Goal: Transaction & Acquisition: Purchase product/service

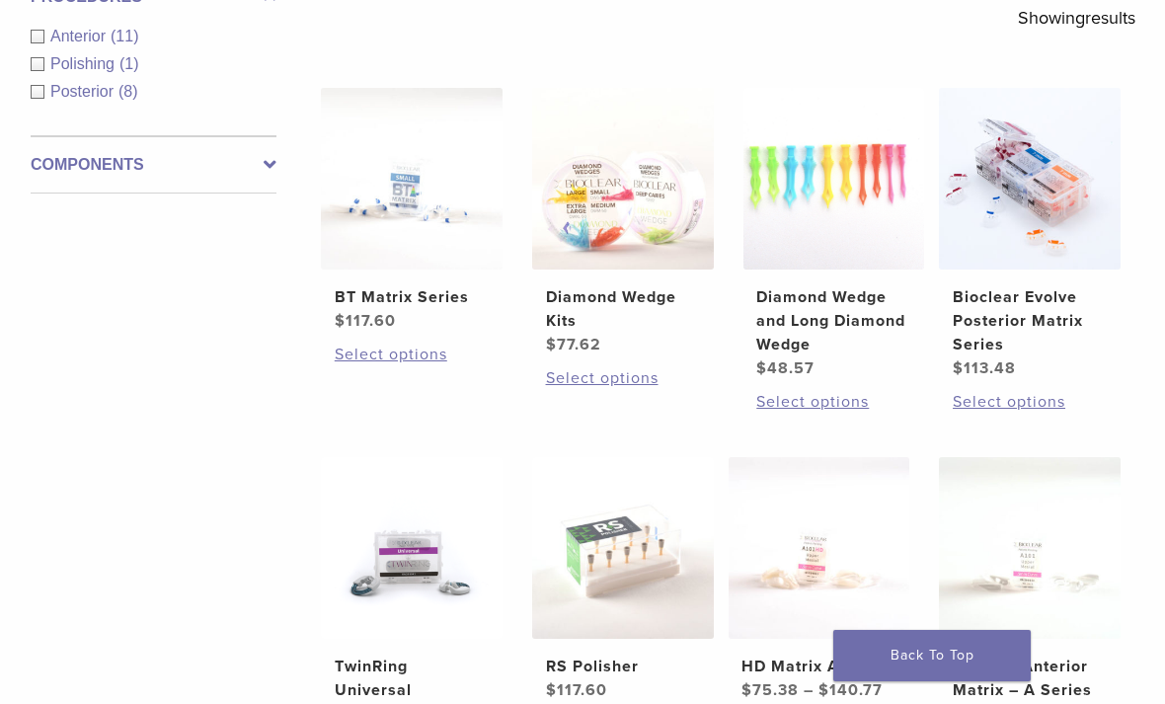
scroll to position [369, 0]
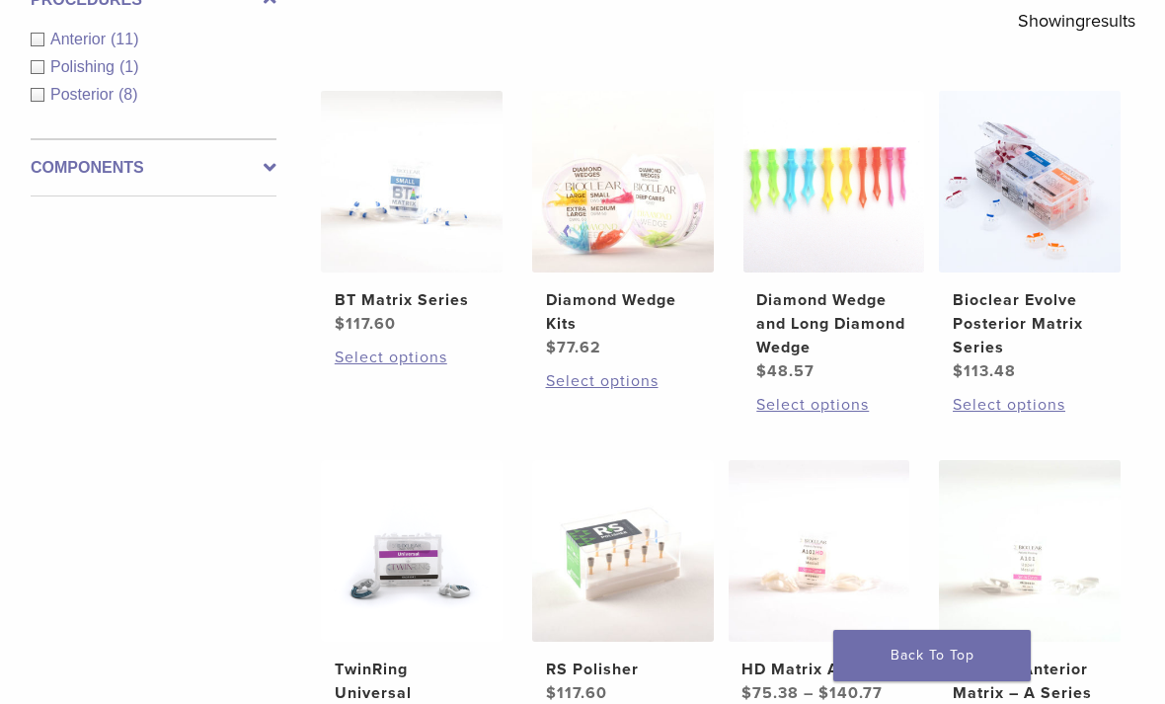
click at [1066, 351] on h2 "Bioclear Evolve Posterior Matrix Series" at bounding box center [1029, 323] width 154 height 71
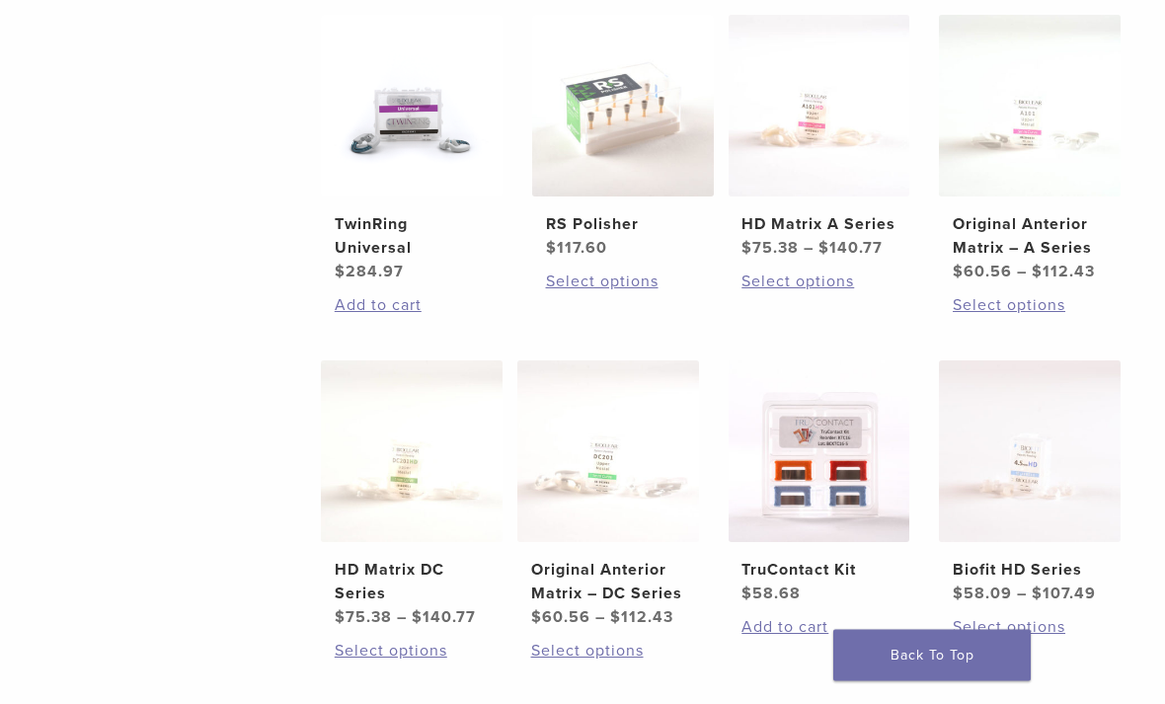
scroll to position [814, 0]
click at [614, 196] on img at bounding box center [623, 106] width 182 height 182
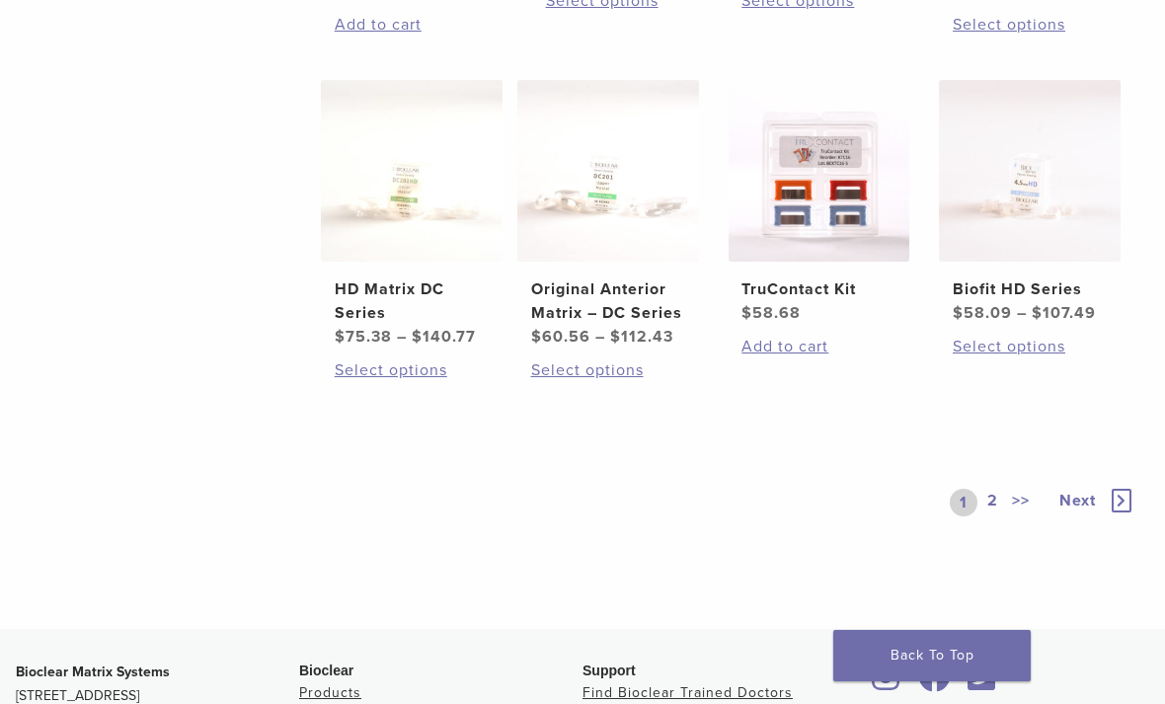
scroll to position [1103, 0]
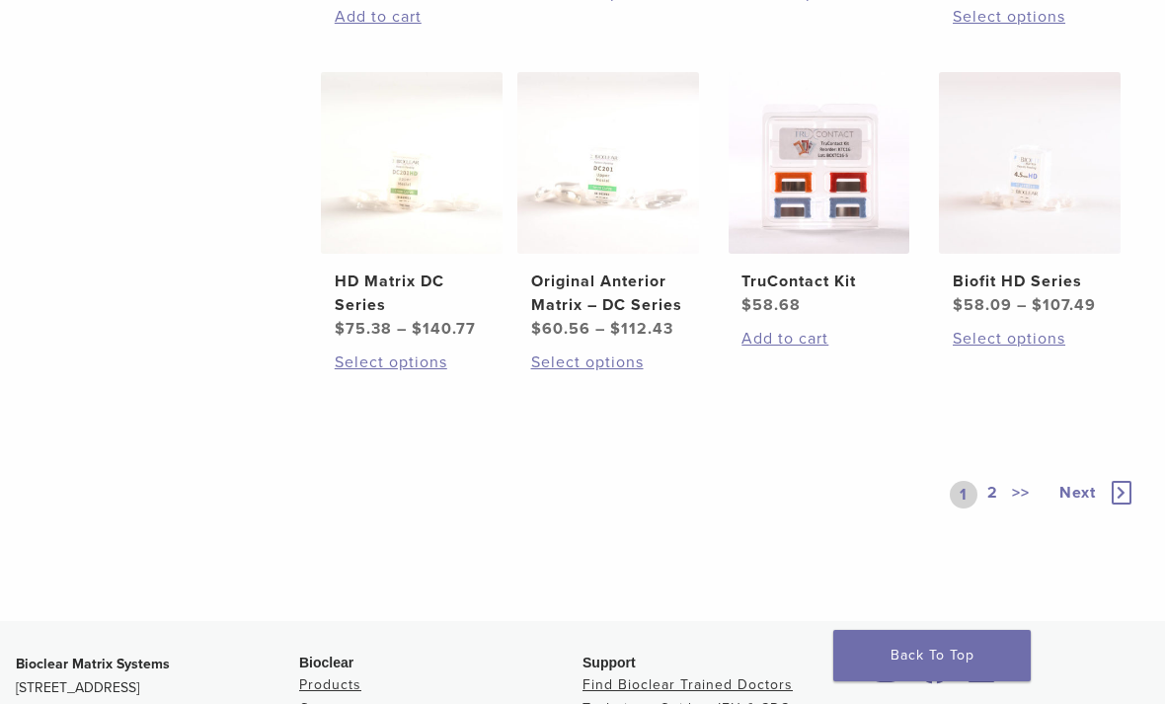
click at [997, 508] on link "2" at bounding box center [992, 495] width 19 height 28
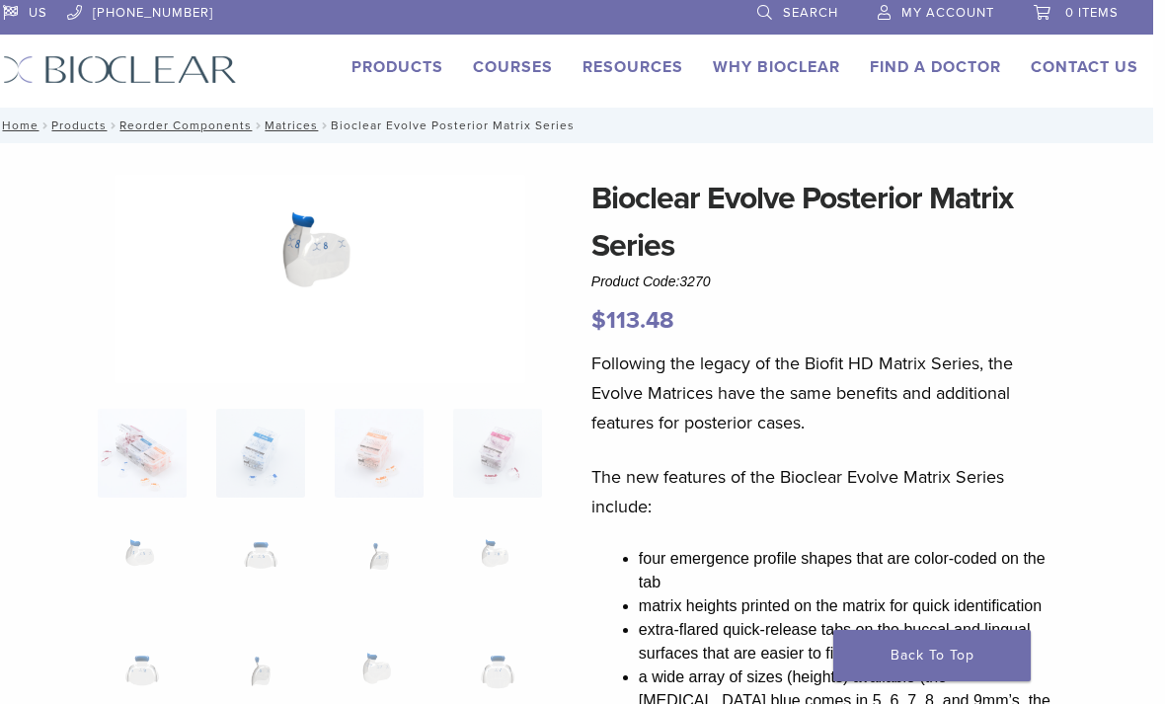
scroll to position [0, 12]
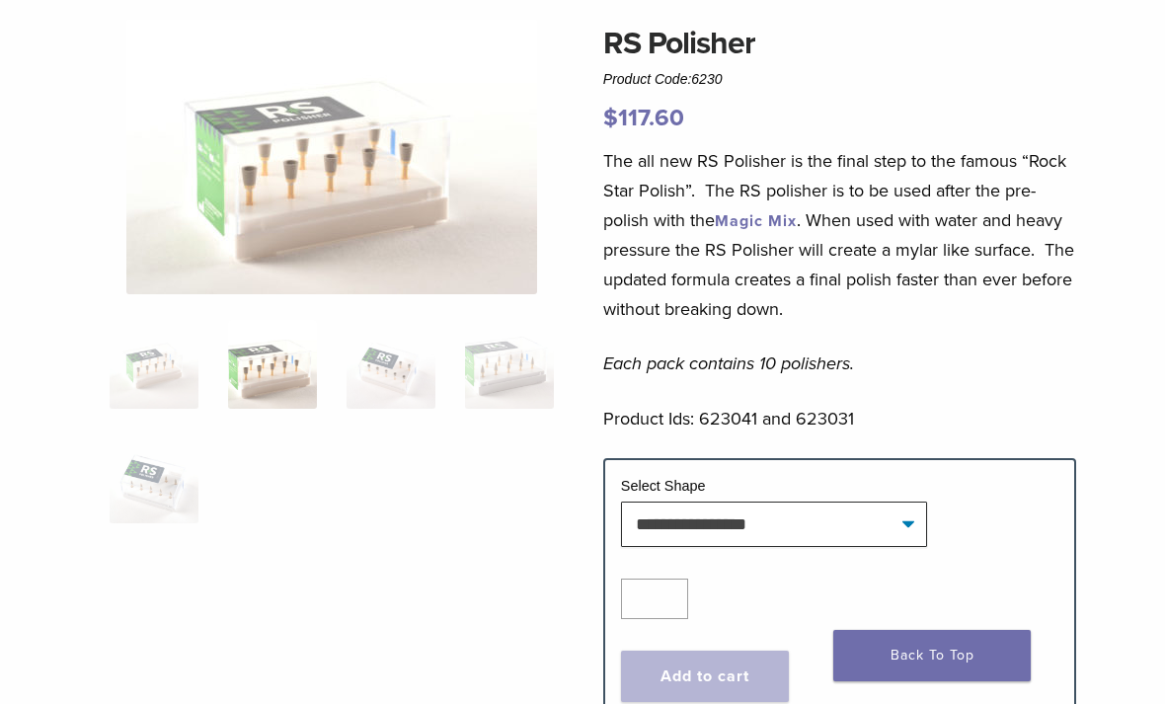
scroll to position [166, 0]
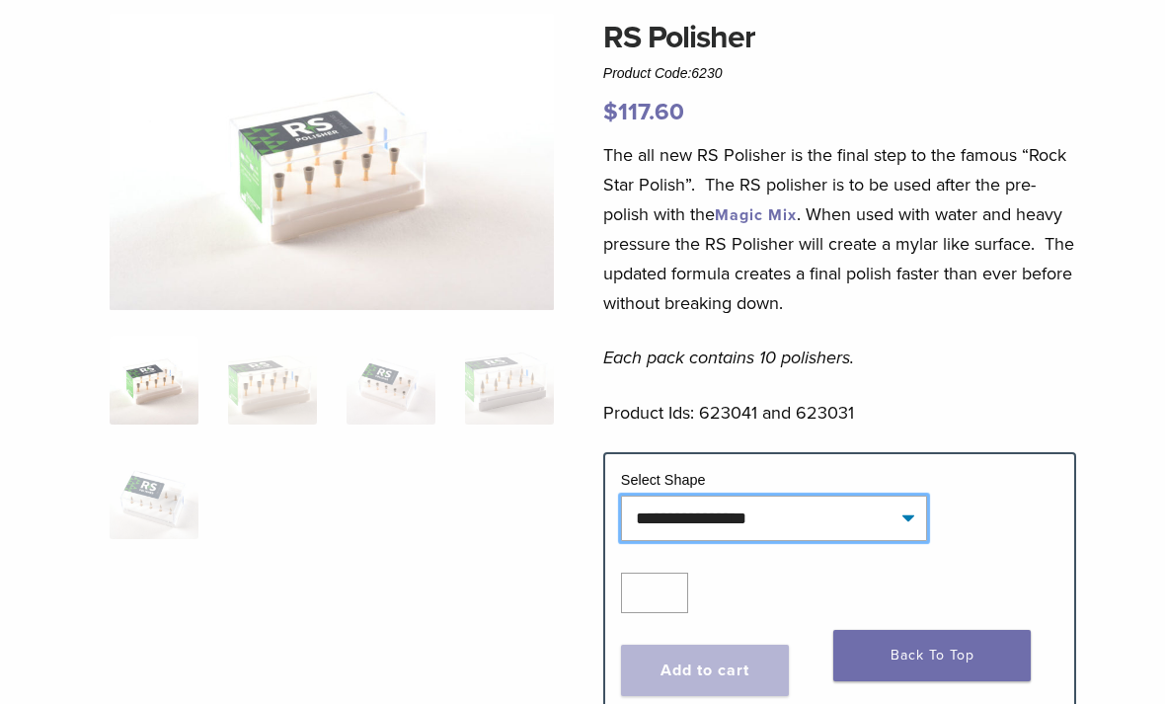
click at [893, 520] on select "**********" at bounding box center [774, 517] width 306 height 45
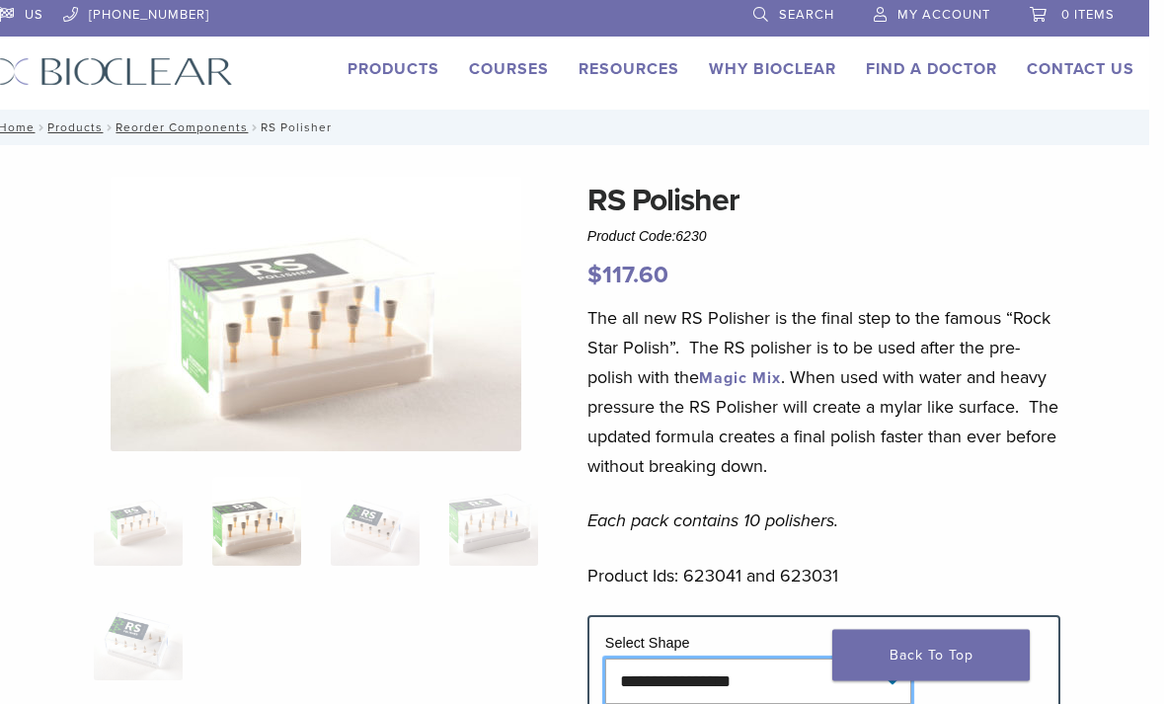
scroll to position [0, 15]
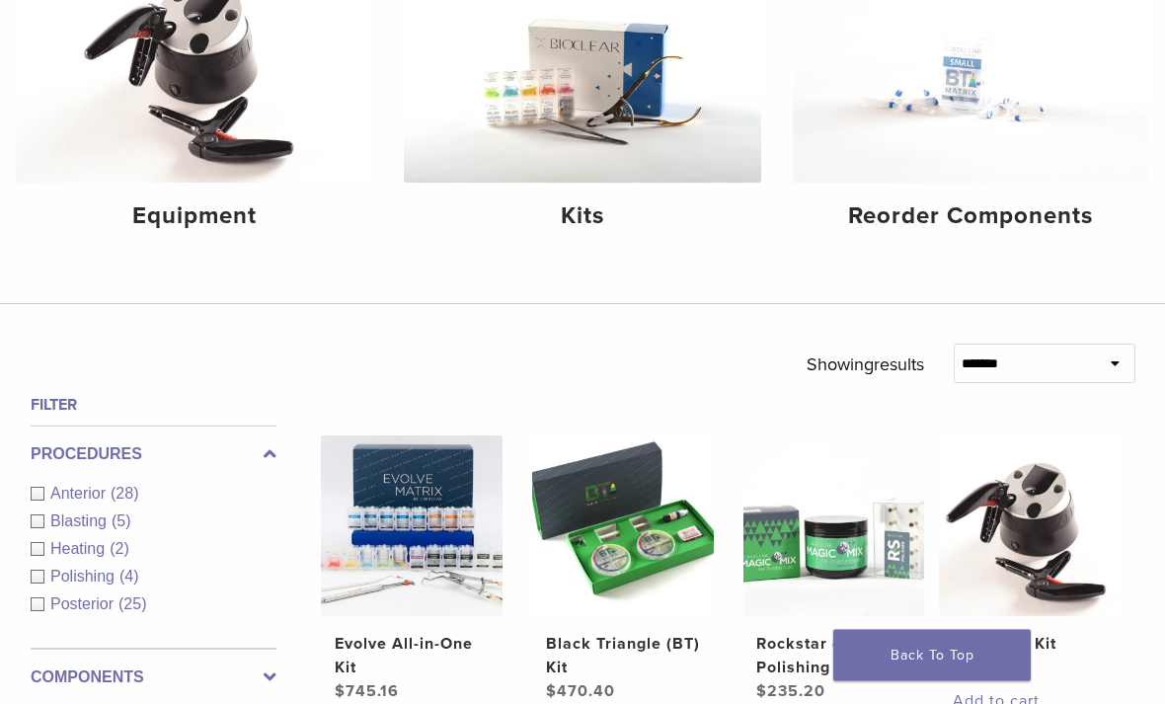
scroll to position [334, 0]
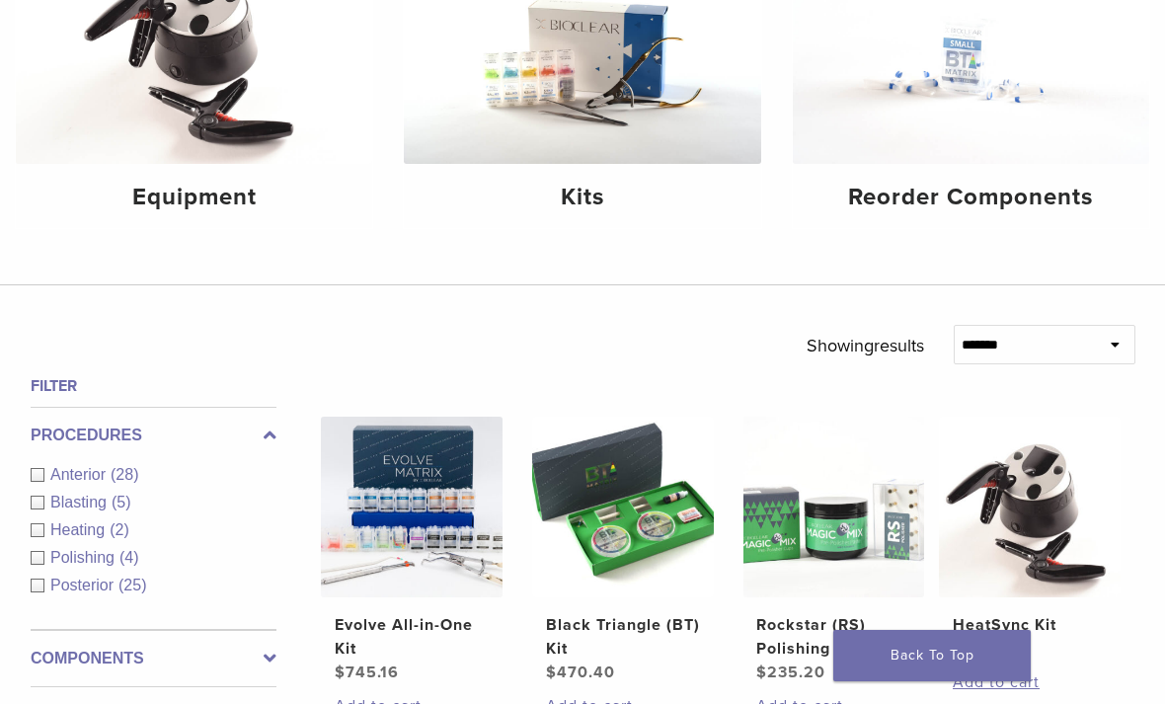
click at [204, 130] on img at bounding box center [194, 45] width 356 height 238
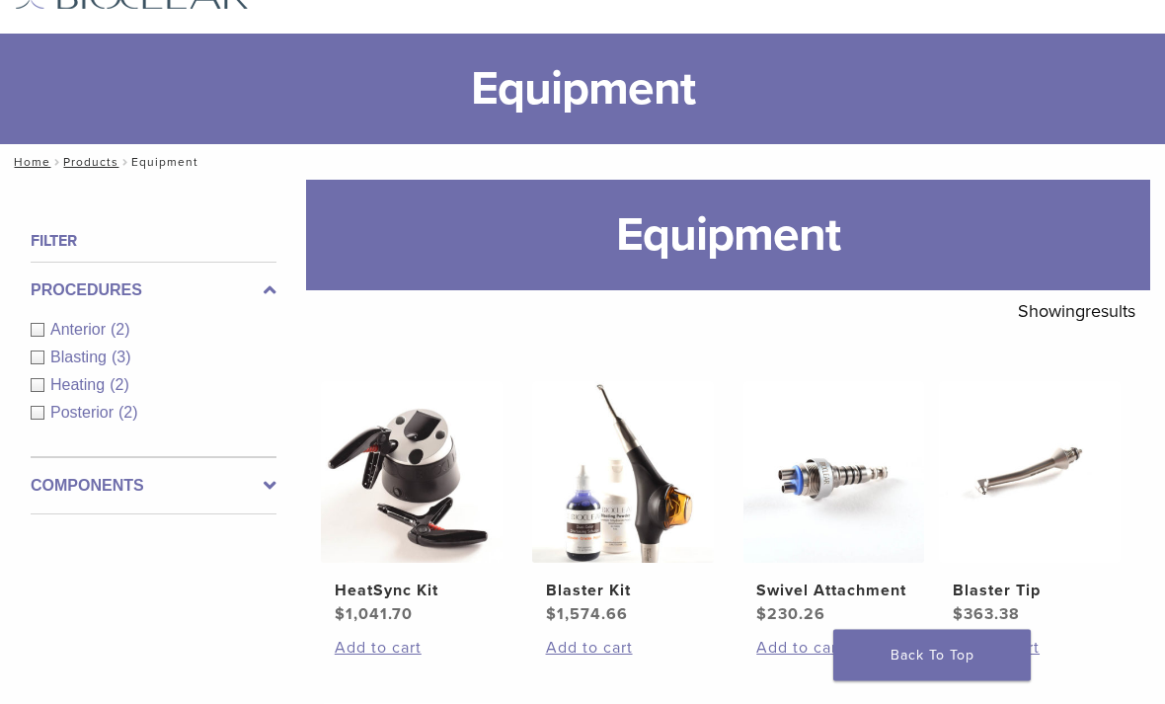
scroll to position [69, 0]
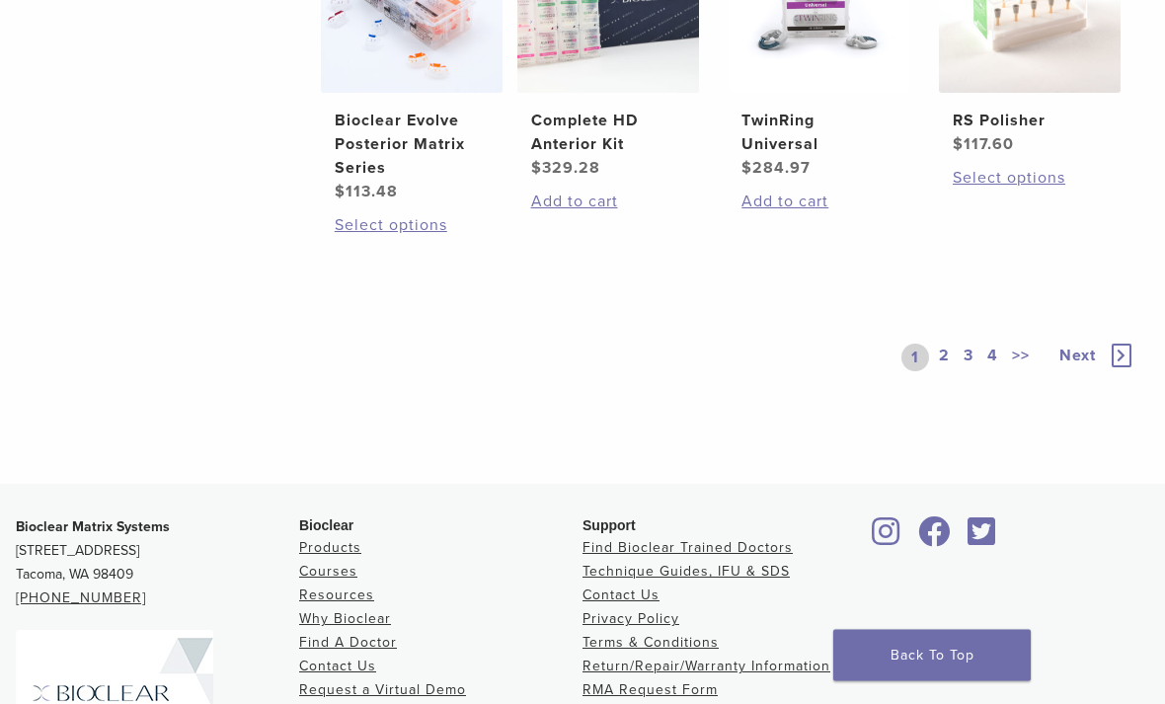
scroll to position [1553, 0]
click at [946, 371] on link "2" at bounding box center [944, 357] width 19 height 28
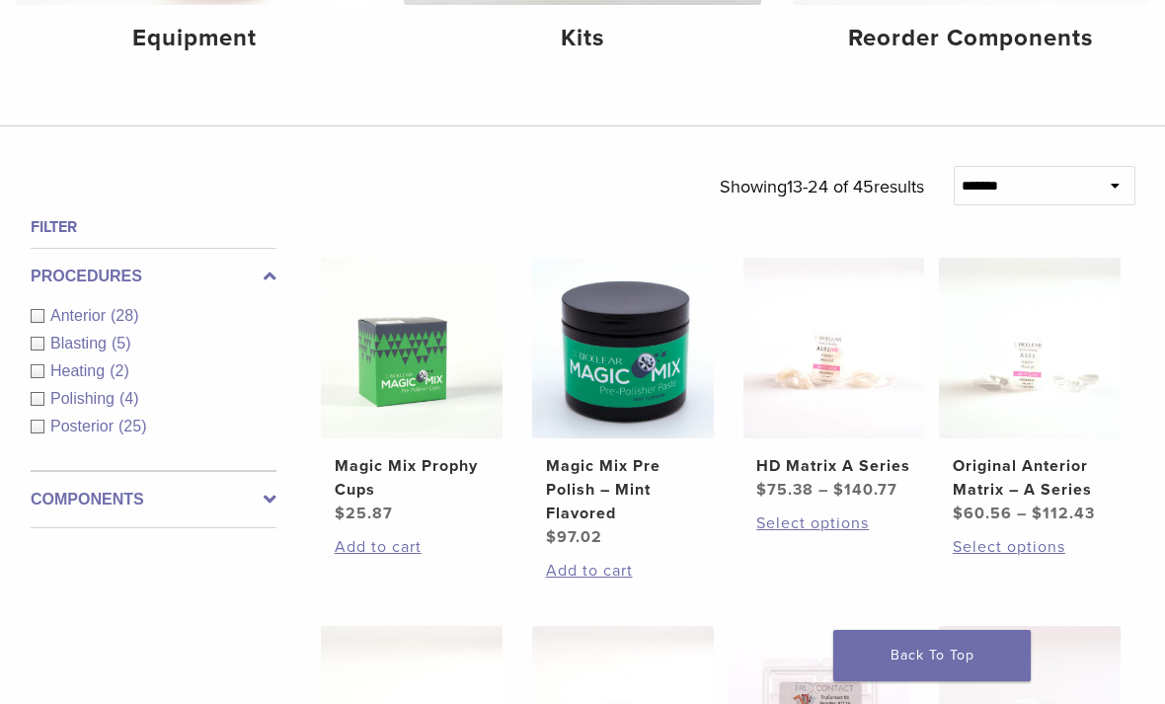
scroll to position [492, 0]
click at [448, 440] on img at bounding box center [412, 350] width 182 height 182
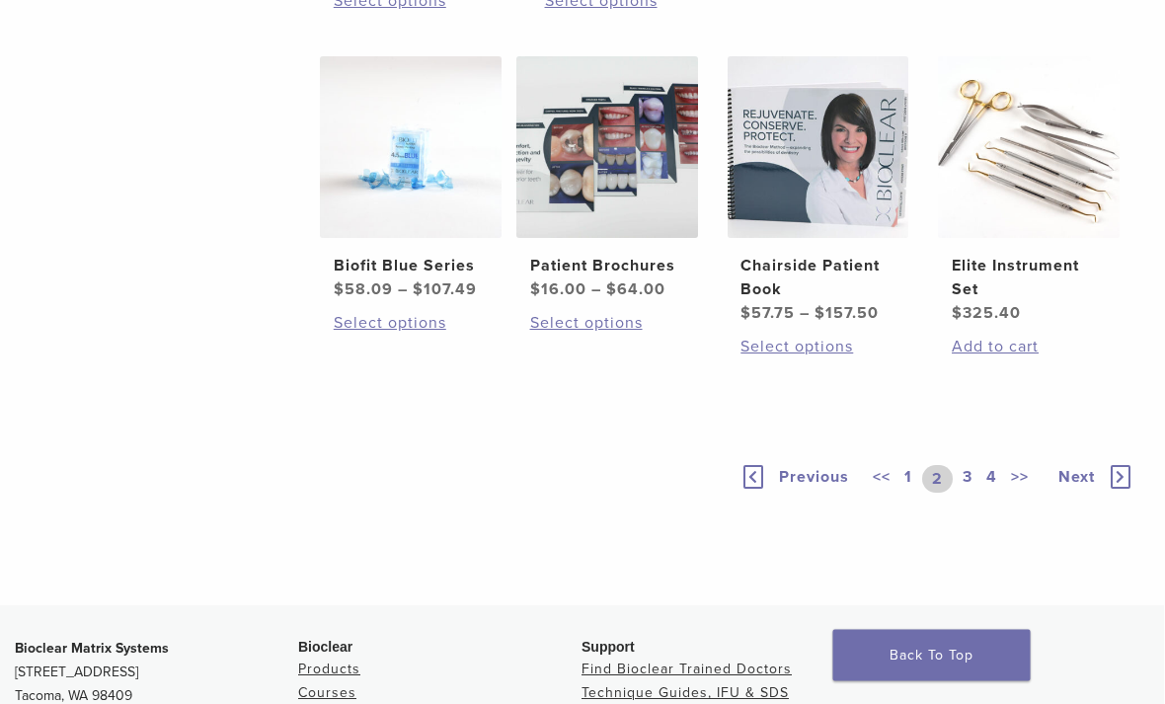
scroll to position [1407, 1]
click at [974, 493] on link "3" at bounding box center [967, 479] width 18 height 28
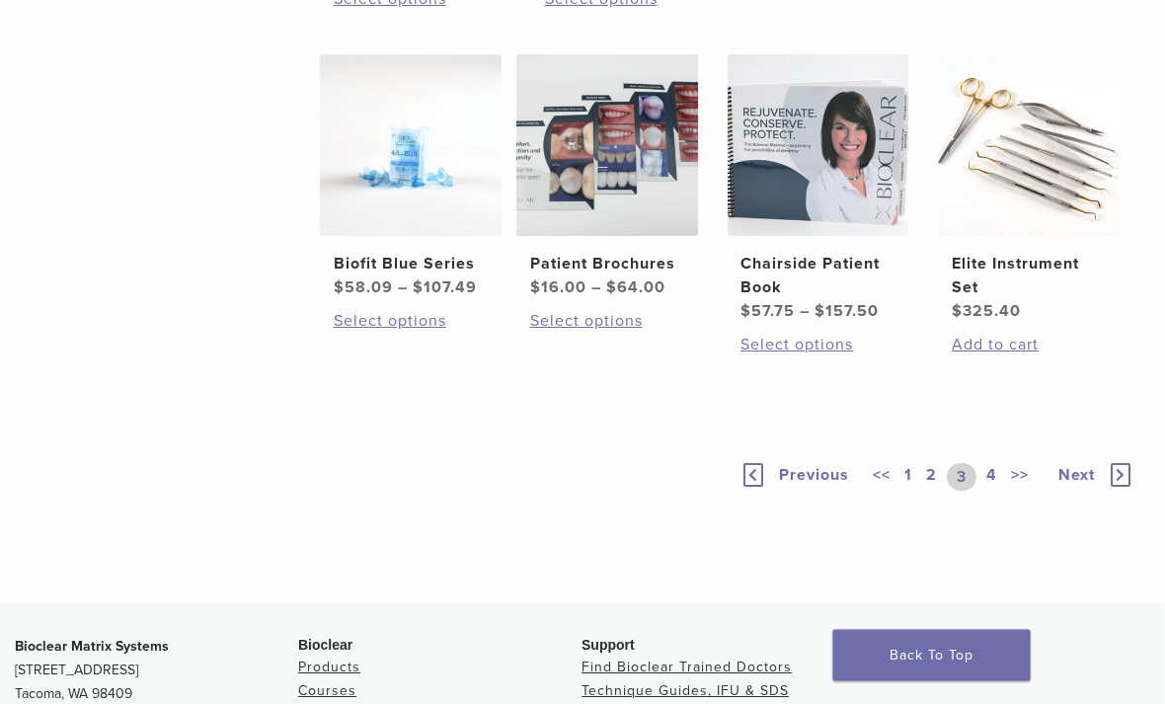
scroll to position [1409, 1]
click at [968, 491] on link "3" at bounding box center [962, 477] width 30 height 28
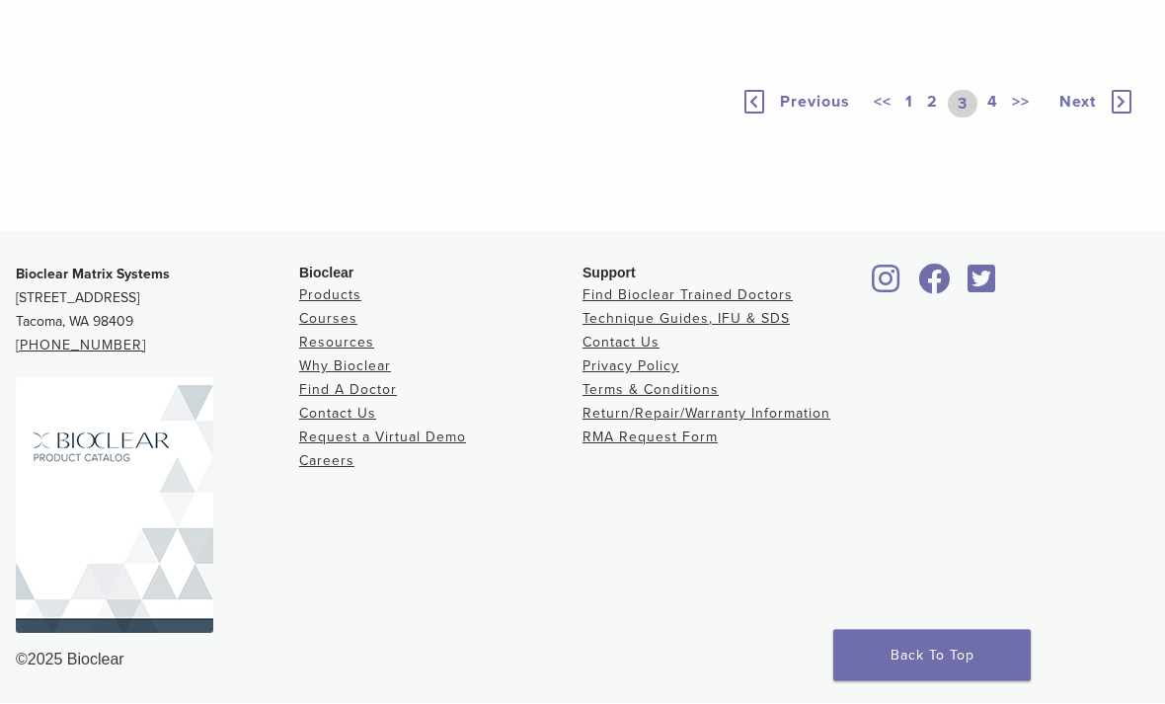
scroll to position [1562, 0]
click at [994, 118] on link "4" at bounding box center [992, 105] width 19 height 28
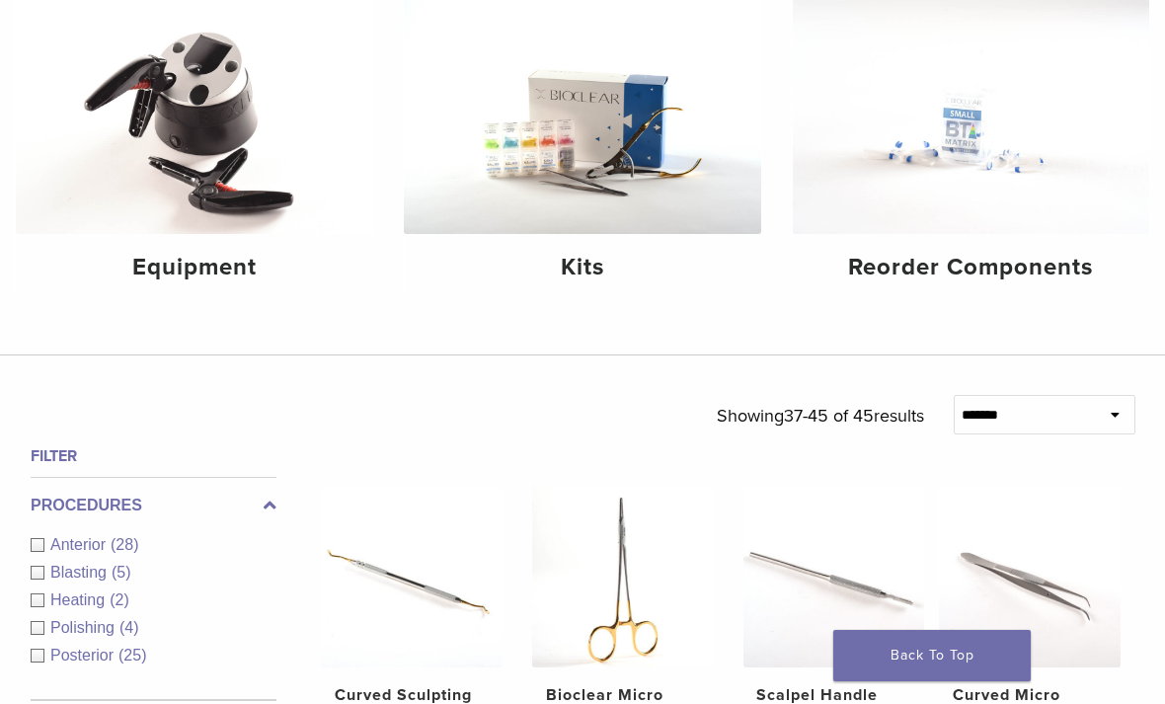
scroll to position [263, 0]
